Goal: Information Seeking & Learning: Learn about a topic

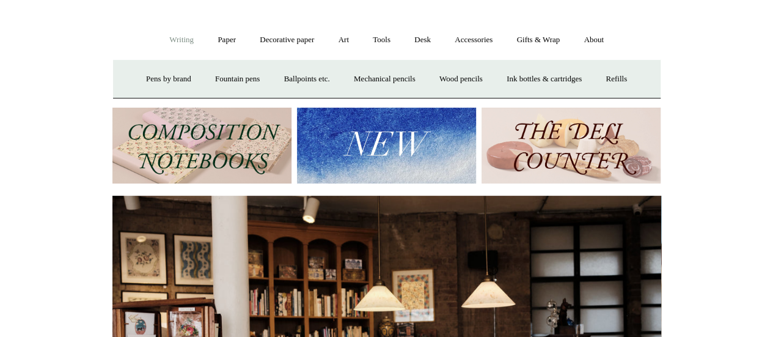
scroll to position [86, 0]
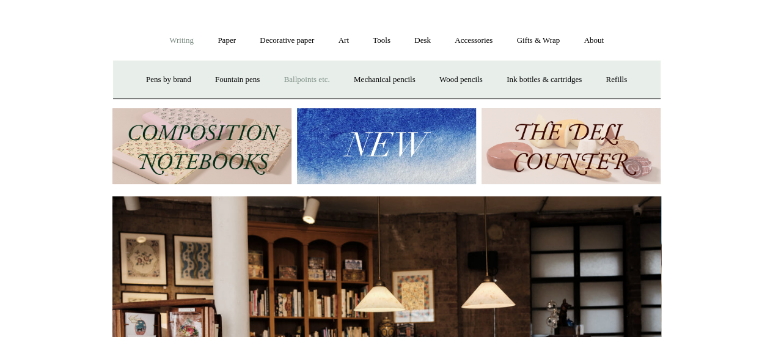
click at [307, 78] on link "Ballpoints etc. +" at bounding box center [307, 80] width 68 height 32
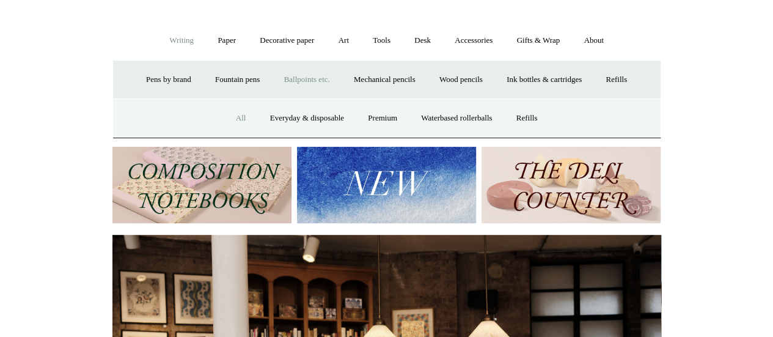
click at [240, 114] on link "All" at bounding box center [241, 118] width 32 height 32
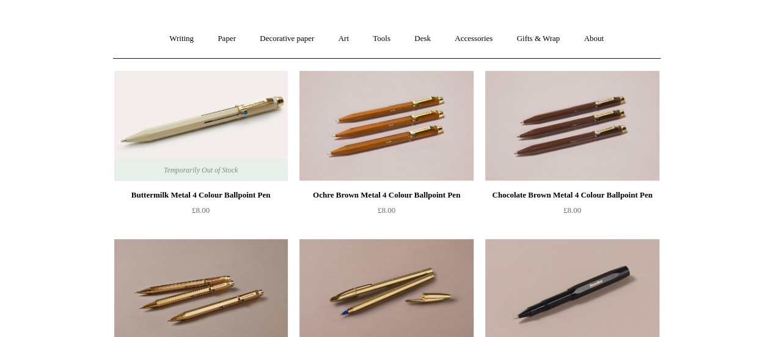
scroll to position [90, 0]
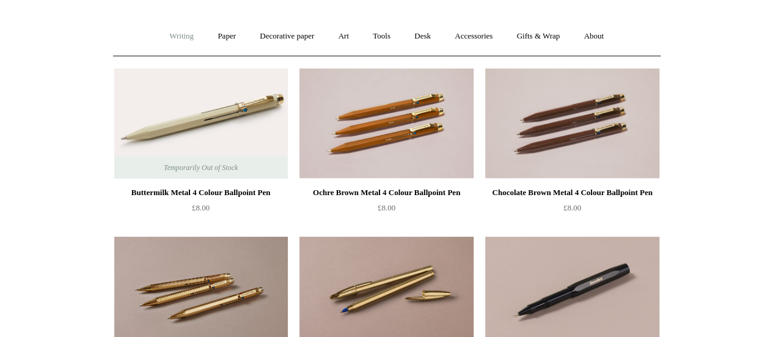
click at [174, 34] on link "Writing +" at bounding box center [181, 36] width 46 height 32
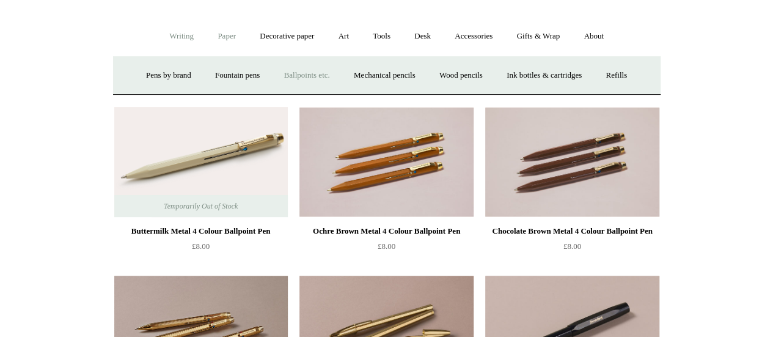
click at [222, 41] on link "Paper +" at bounding box center [227, 36] width 40 height 32
click at [209, 74] on link "Notebooks +" at bounding box center [216, 75] width 56 height 32
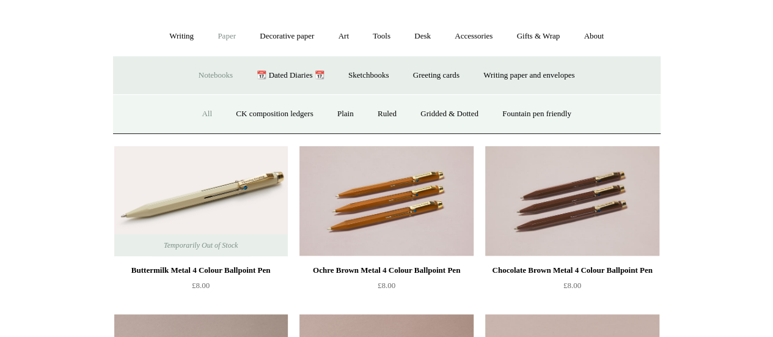
click at [196, 113] on link "All" at bounding box center [207, 114] width 32 height 32
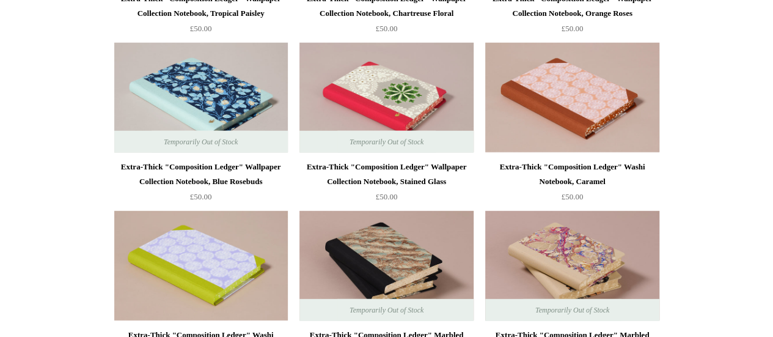
scroll to position [1628, 0]
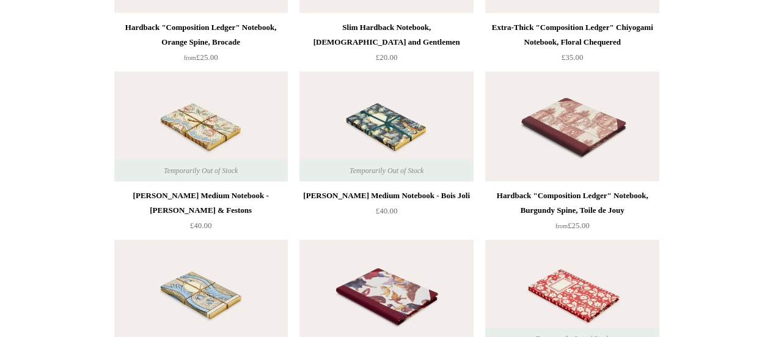
scroll to position [5968, 0]
click at [215, 116] on img at bounding box center [201, 127] width 174 height 110
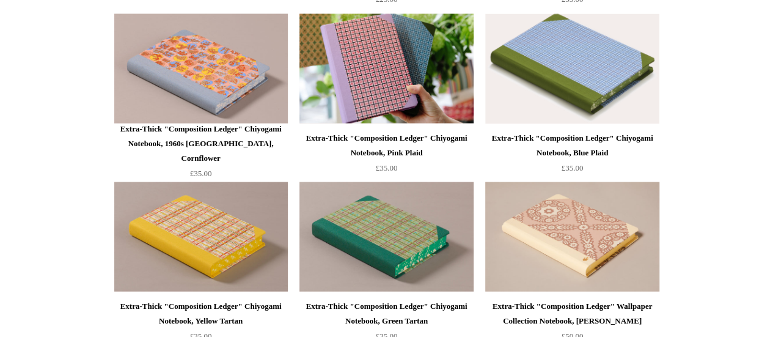
scroll to position [1153, 0]
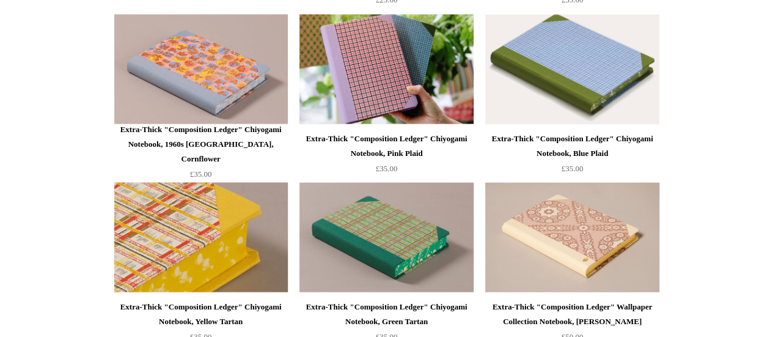
click at [213, 241] on img at bounding box center [201, 237] width 174 height 110
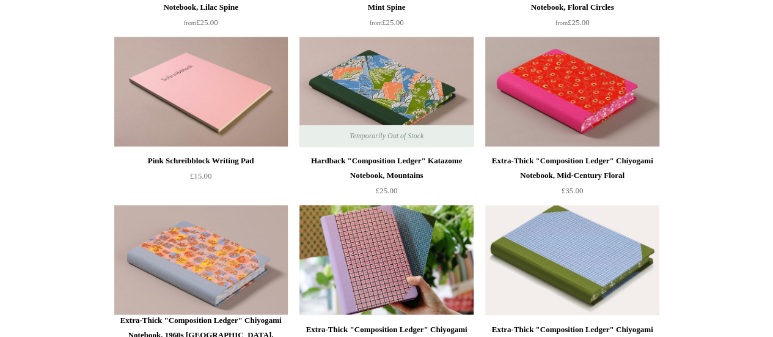
scroll to position [1000, 0]
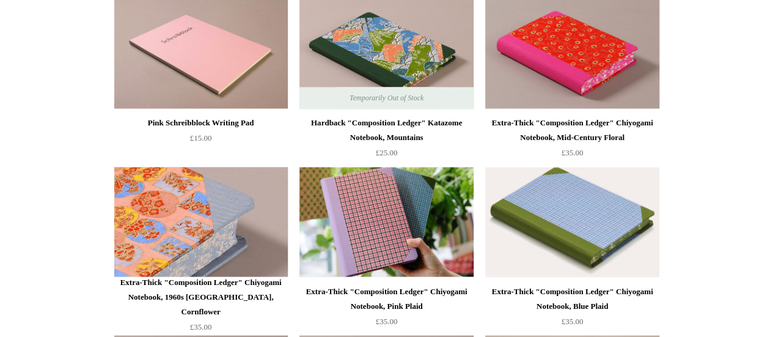
click at [203, 223] on img at bounding box center [201, 222] width 174 height 110
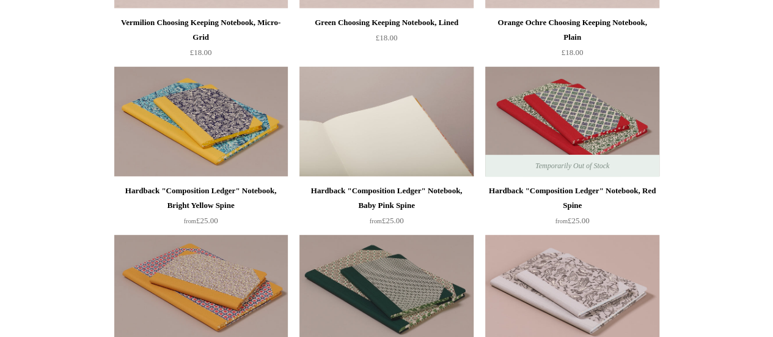
scroll to position [261, 0]
click at [405, 113] on img at bounding box center [386, 121] width 174 height 110
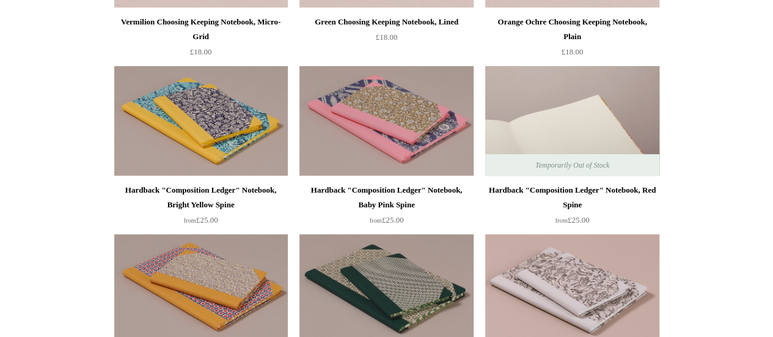
click at [544, 107] on img at bounding box center [572, 121] width 174 height 110
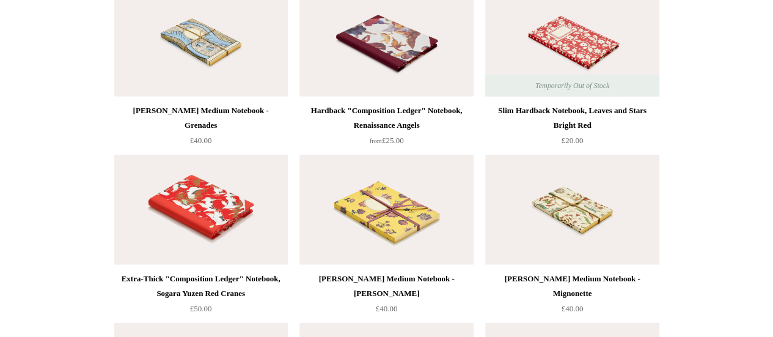
scroll to position [6221, 0]
click at [217, 32] on img at bounding box center [201, 42] width 174 height 110
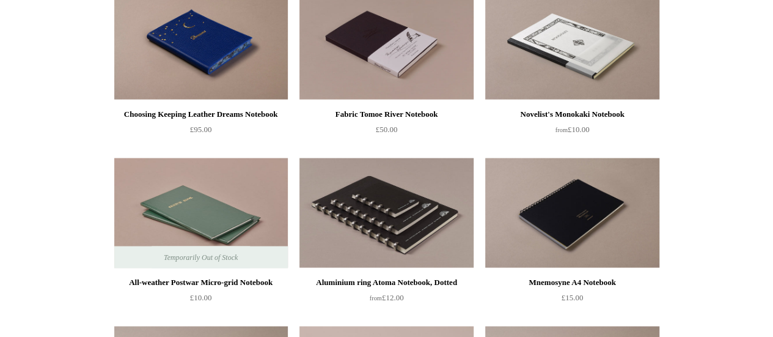
scroll to position [3180, 0]
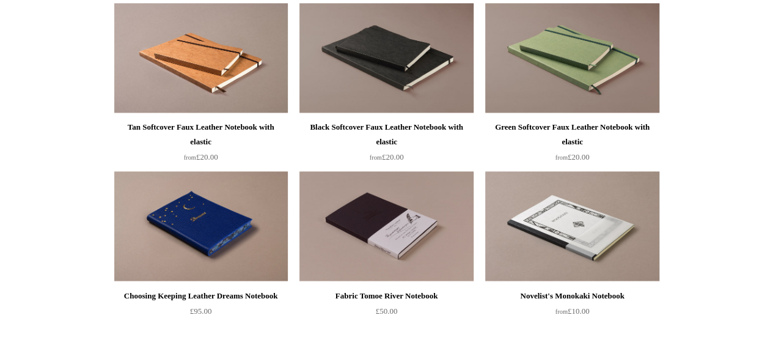
drag, startPoint x: 65, startPoint y: 267, endPoint x: 106, endPoint y: 309, distance: 57.9
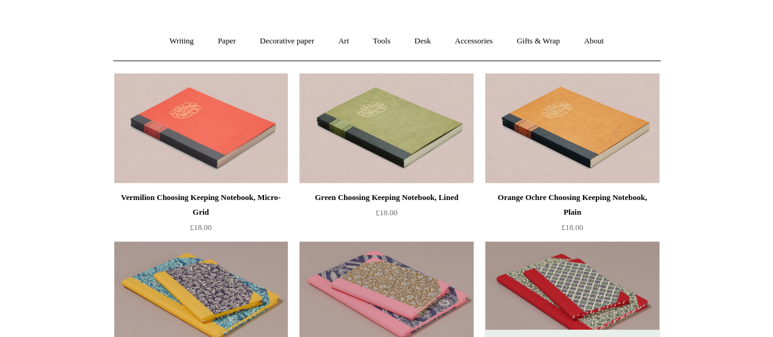
scroll to position [0, 0]
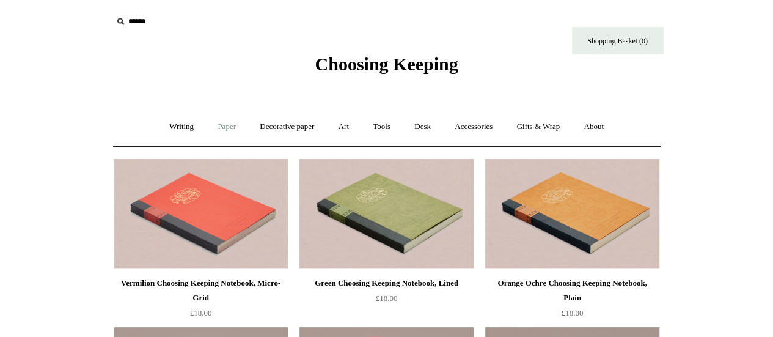
click at [228, 120] on link "Paper +" at bounding box center [227, 127] width 40 height 32
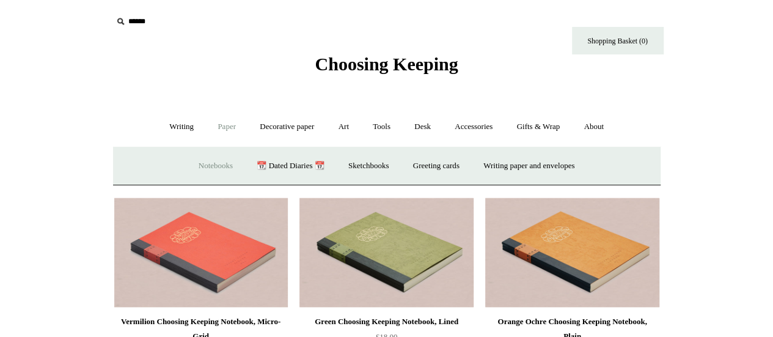
click at [207, 166] on link "Notebooks +" at bounding box center [216, 166] width 56 height 32
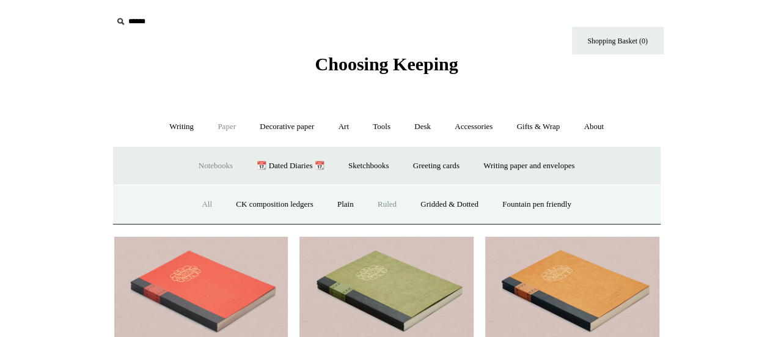
click at [382, 202] on link "Ruled" at bounding box center [387, 204] width 41 height 32
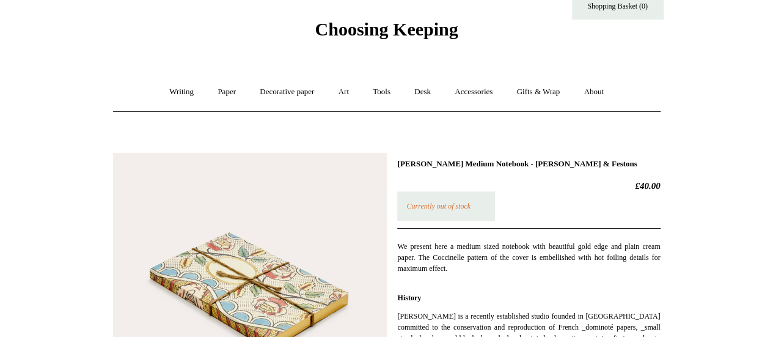
scroll to position [34, 0]
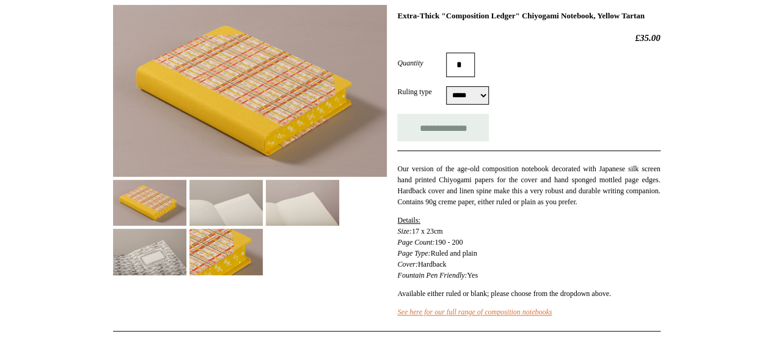
scroll to position [181, 0]
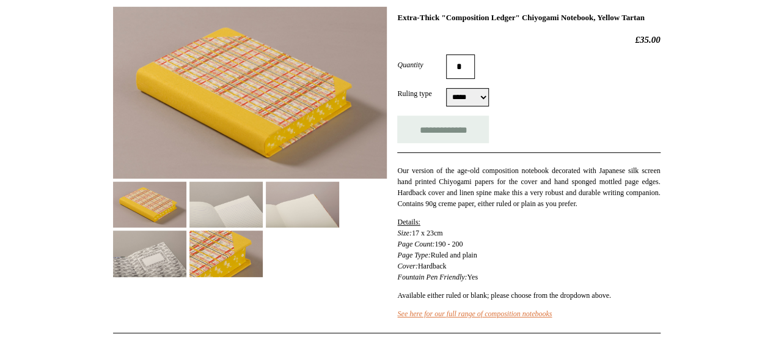
click at [473, 104] on select "***** *****" at bounding box center [467, 97] width 43 height 18
click at [216, 202] on img at bounding box center [225, 204] width 73 height 46
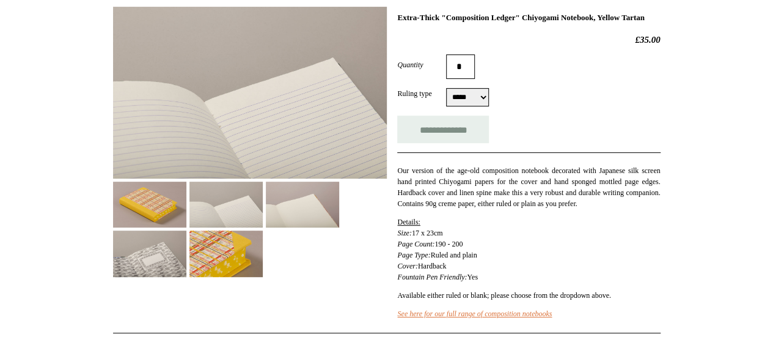
click at [155, 211] on img at bounding box center [149, 204] width 73 height 46
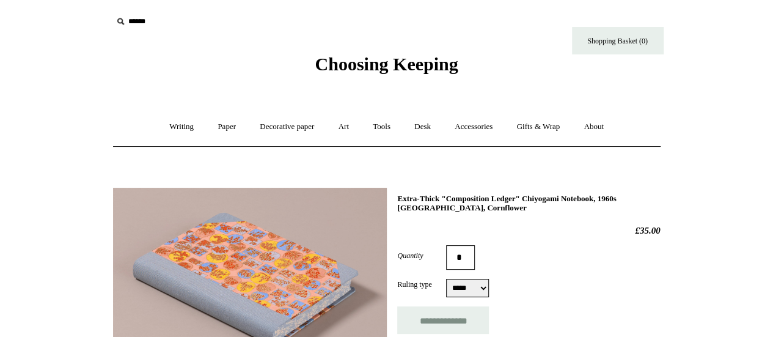
scroll to position [170, 0]
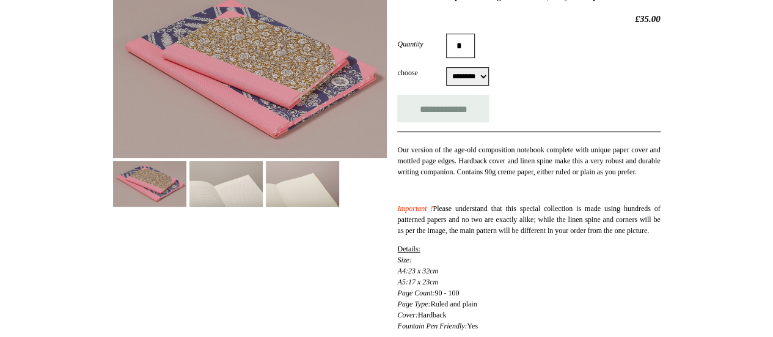
scroll to position [155, 0]
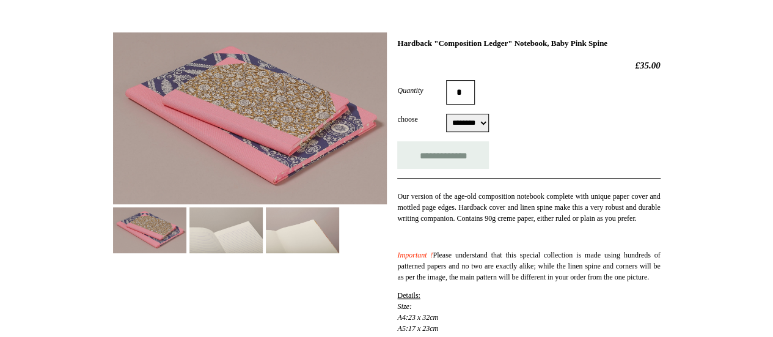
click at [472, 125] on select "******** ******** ******** ********" at bounding box center [467, 123] width 43 height 18
select select "********"
click at [446, 114] on select "******** ******** ******** ********" at bounding box center [467, 123] width 43 height 18
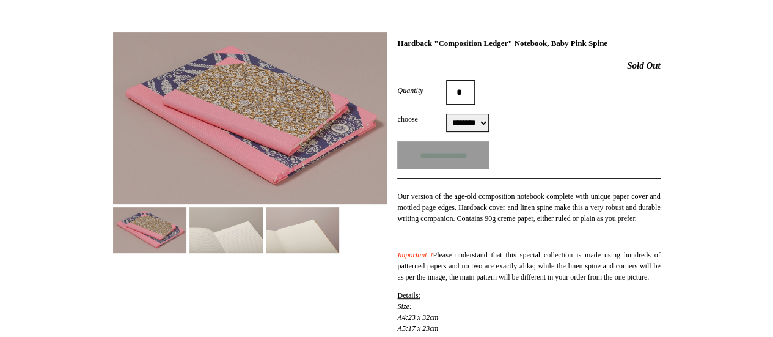
click at [225, 240] on img at bounding box center [225, 230] width 73 height 46
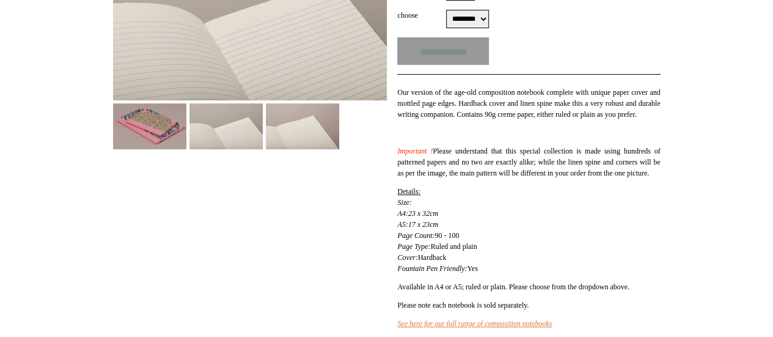
scroll to position [238, 0]
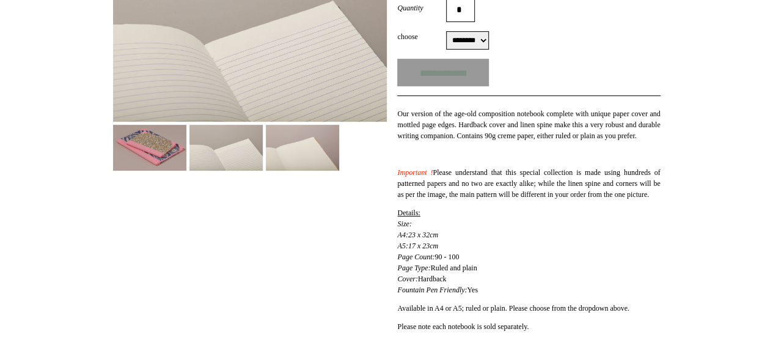
click at [218, 145] on img at bounding box center [225, 148] width 73 height 46
click at [148, 137] on img at bounding box center [149, 148] width 73 height 46
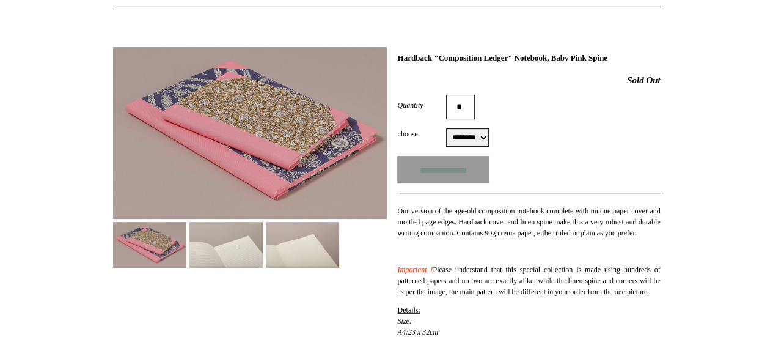
scroll to position [140, 0]
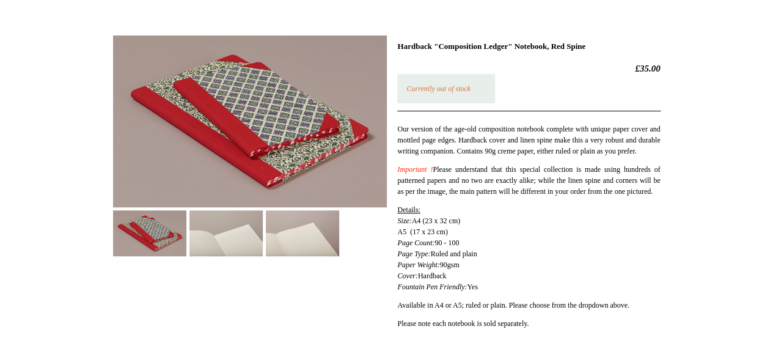
scroll to position [159, 0]
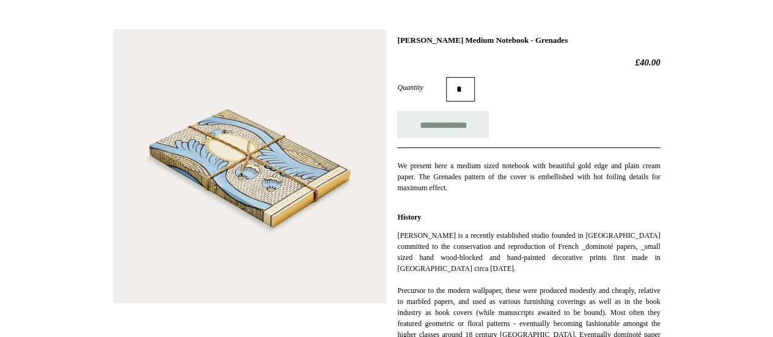
scroll to position [156, 0]
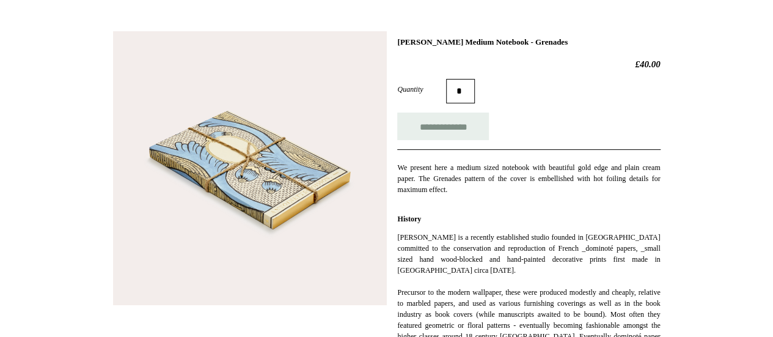
click at [271, 225] on img at bounding box center [250, 168] width 274 height 274
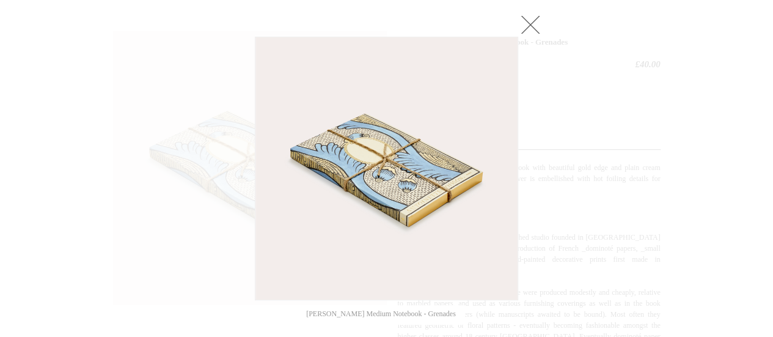
click at [530, 23] on link at bounding box center [530, 24] width 24 height 24
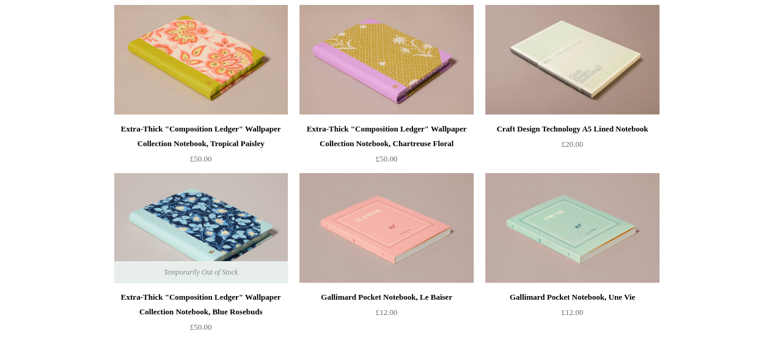
scroll to position [2356, 0]
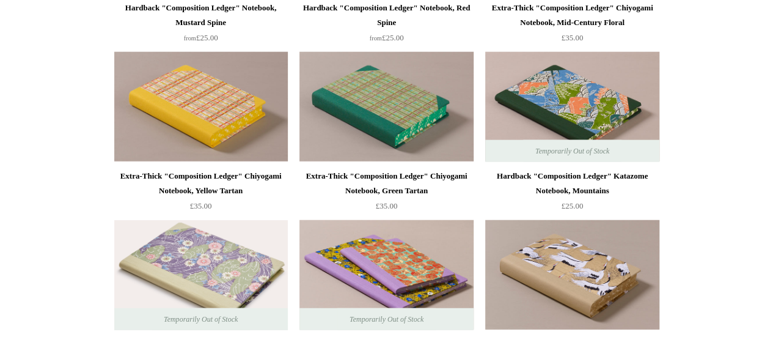
scroll to position [1449, 0]
